Goal: Task Accomplishment & Management: Use online tool/utility

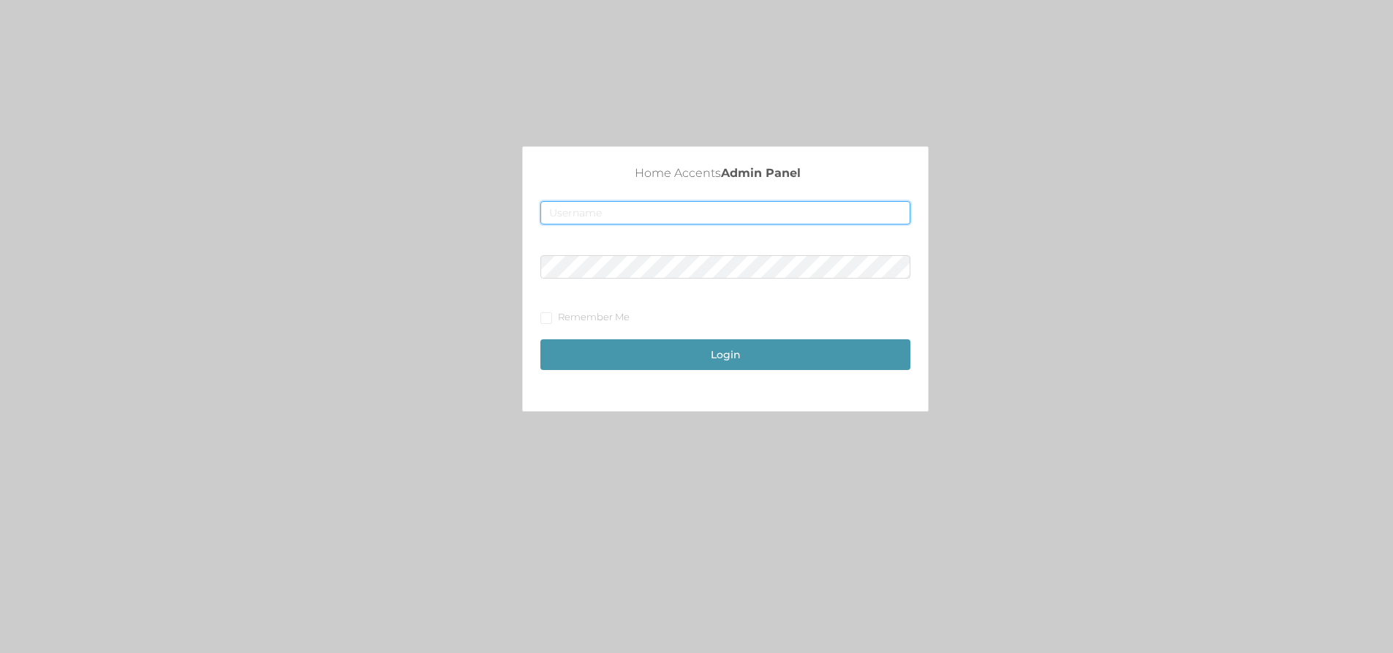
type input "[EMAIL_ADDRESS][DOMAIN_NAME]"
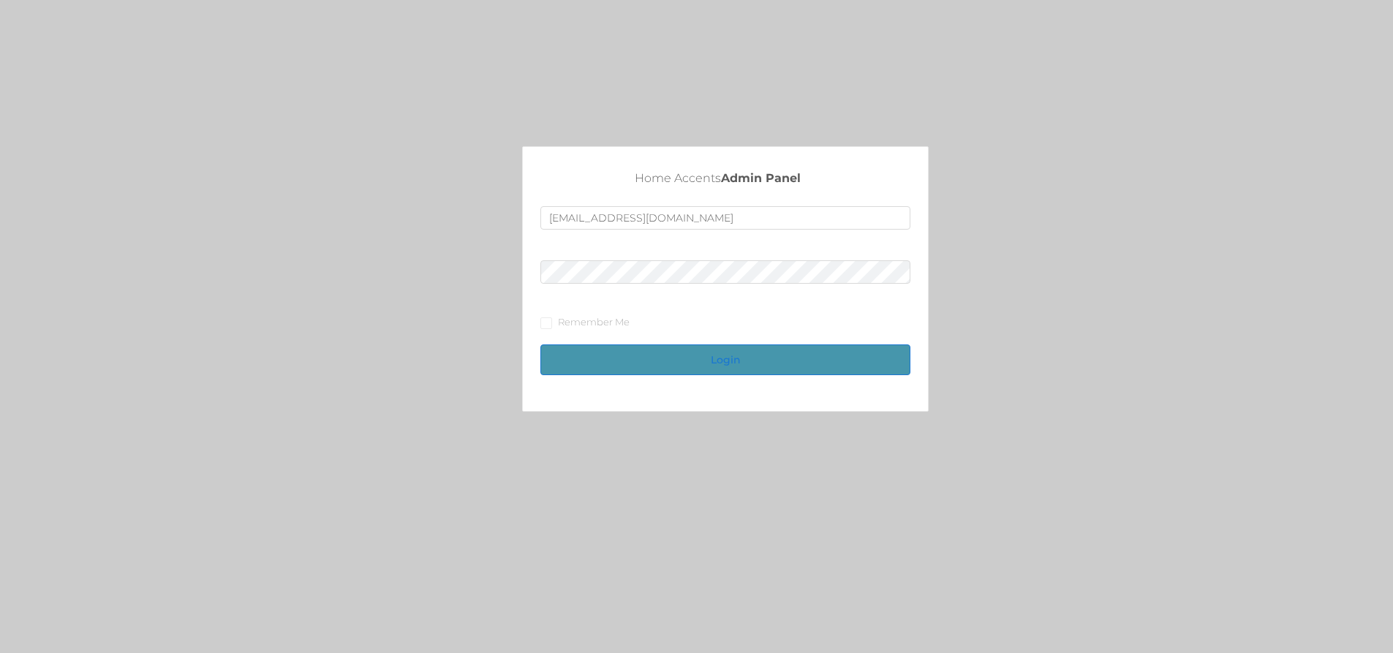
click at [751, 355] on button "Login" at bounding box center [725, 359] width 370 height 31
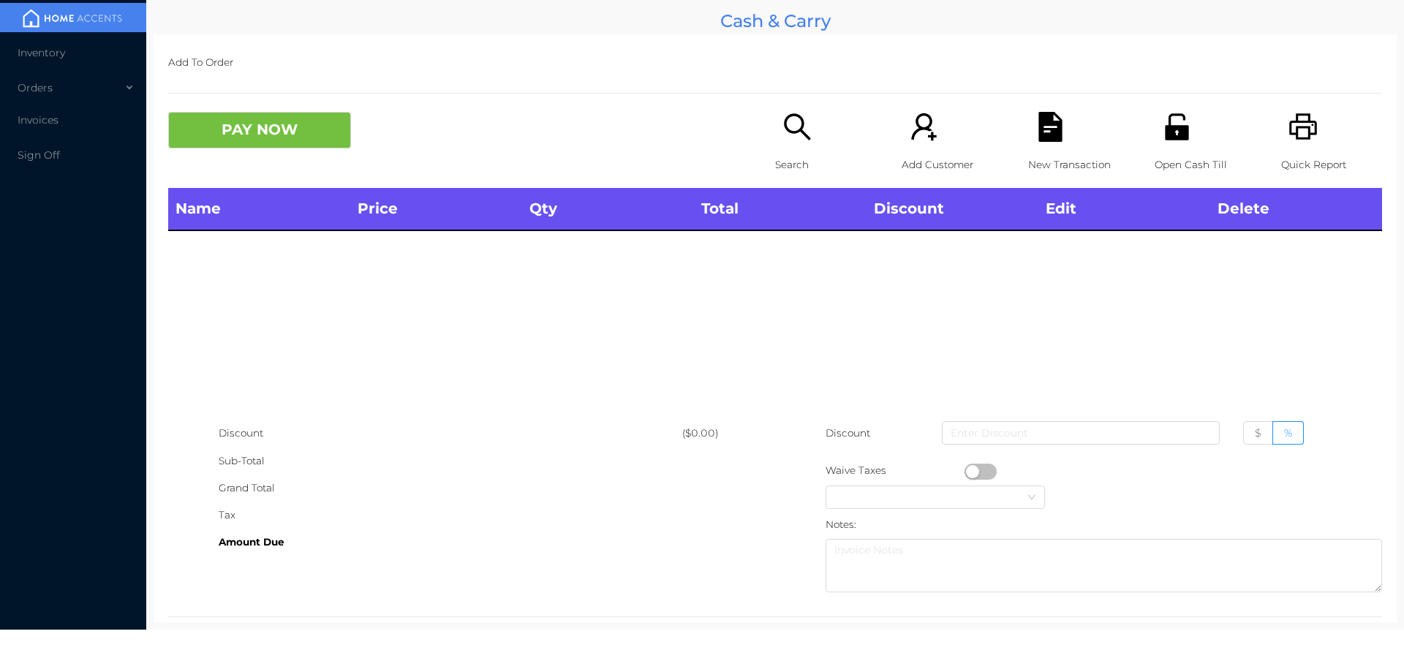
click at [1165, 129] on icon "icon: unlock" at bounding box center [1176, 126] width 23 height 26
click at [1176, 132] on icon "icon: unlock" at bounding box center [1176, 126] width 23 height 26
click at [1173, 134] on icon "icon: unlock" at bounding box center [1176, 126] width 23 height 26
click at [1170, 133] on icon "icon: unlock" at bounding box center [1176, 126] width 23 height 26
click at [1173, 126] on icon "icon: unlock" at bounding box center [1176, 126] width 23 height 26
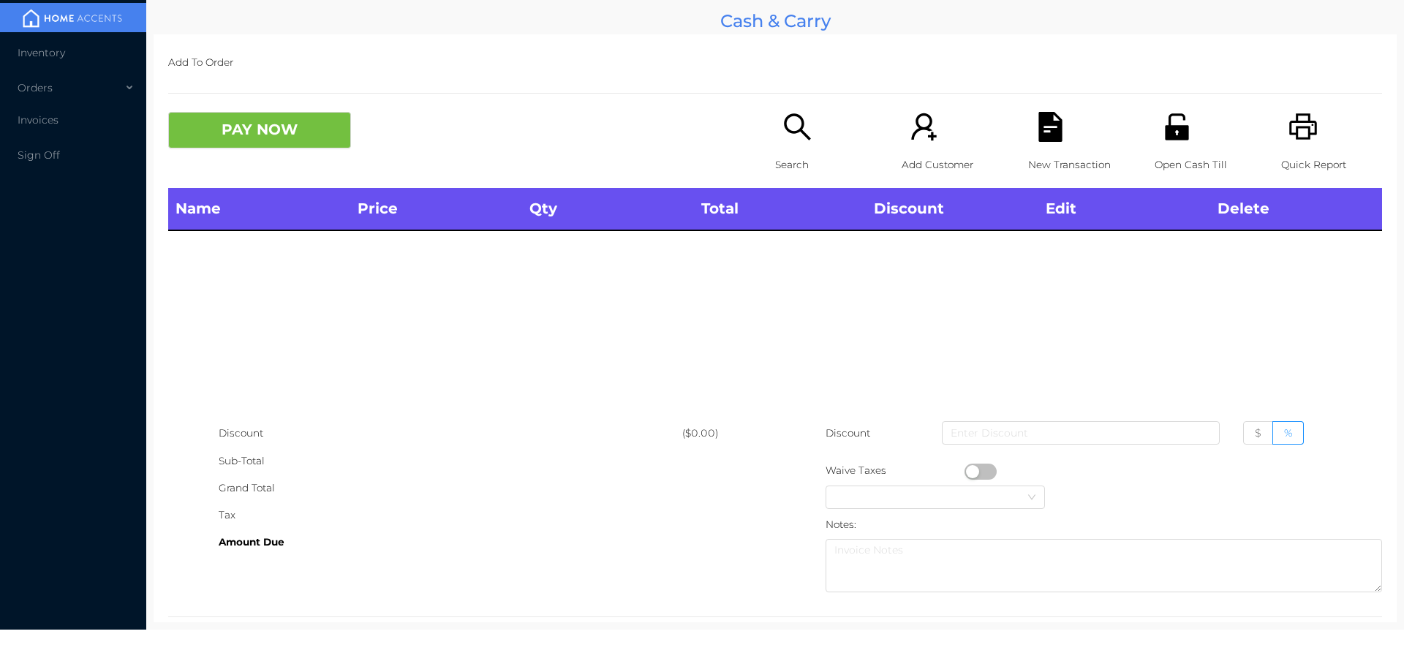
click at [1173, 132] on icon "icon: unlock" at bounding box center [1176, 126] width 23 height 26
click at [844, 337] on div "Name Price Qty Total Discount Edit Delete" at bounding box center [775, 304] width 1214 height 232
